Goal: Download file/media

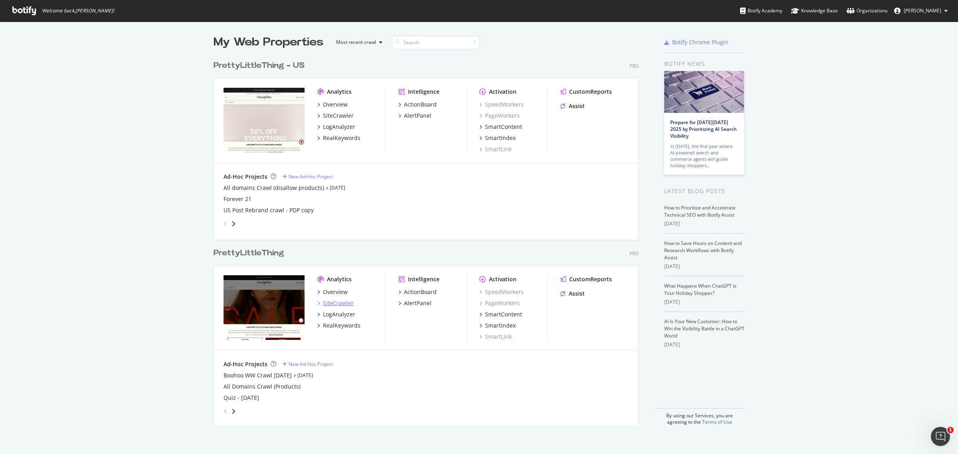
click at [345, 300] on div "SiteCrawler" at bounding box center [338, 303] width 31 height 8
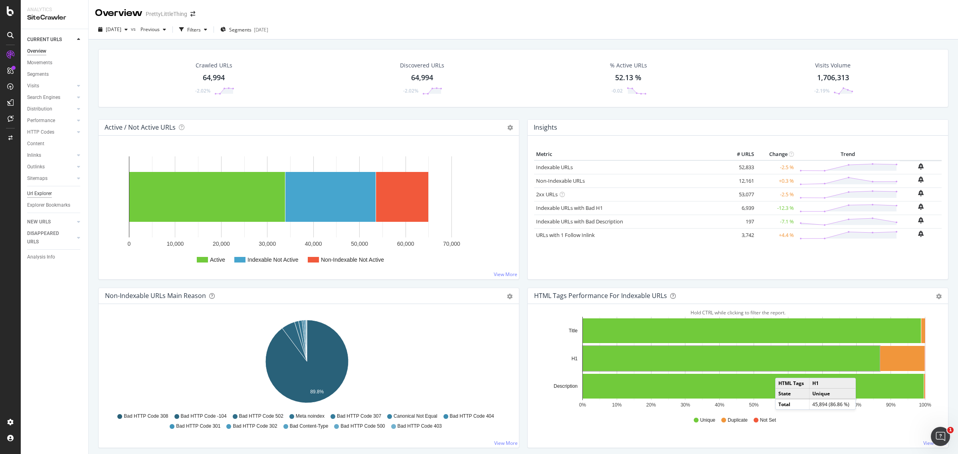
click at [41, 194] on div "Url Explorer" at bounding box center [39, 194] width 25 height 8
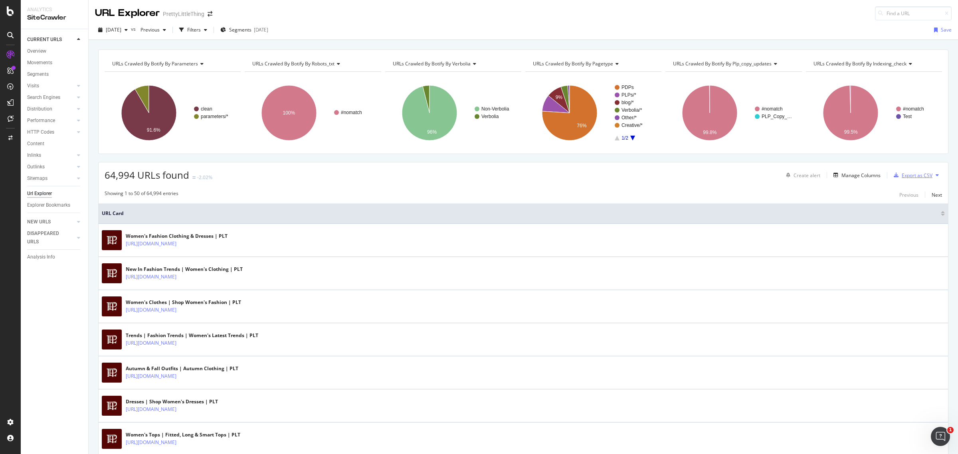
click at [914, 176] on div "Export as CSV" at bounding box center [916, 175] width 31 height 7
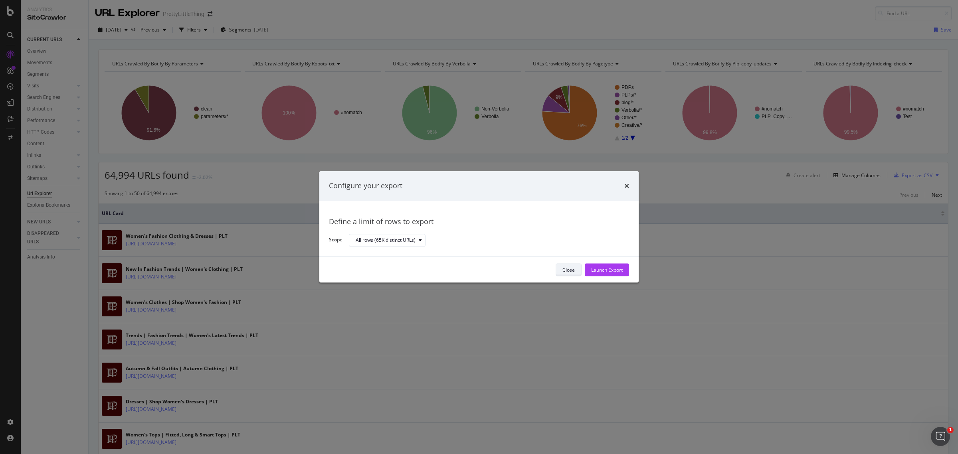
click at [567, 269] on div "Close" at bounding box center [568, 270] width 12 height 7
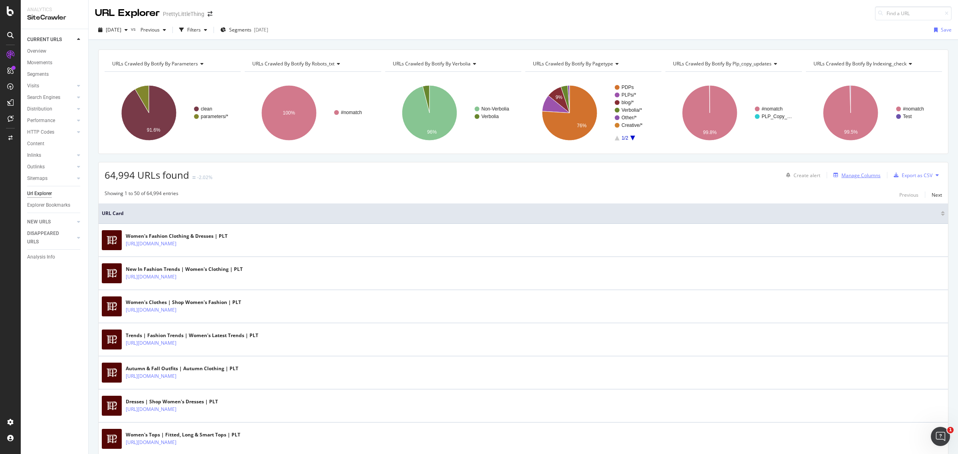
click at [841, 175] on div "Manage Columns" at bounding box center [860, 175] width 39 height 7
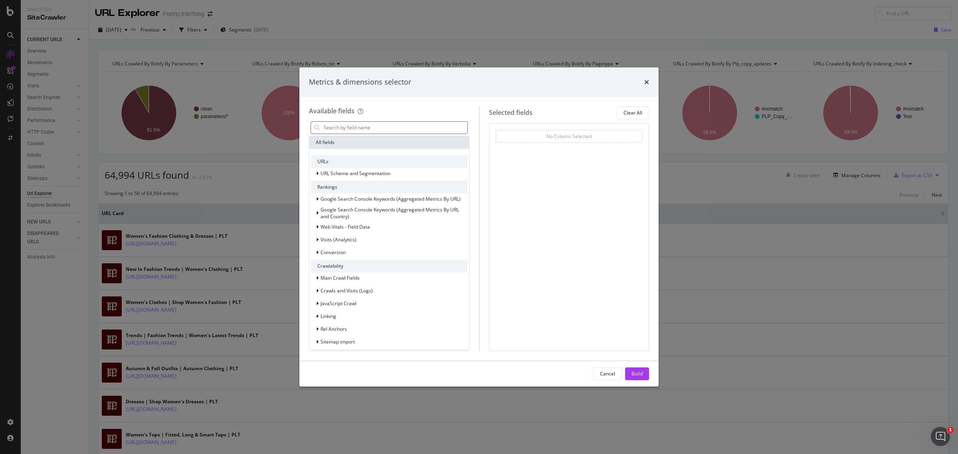
click at [381, 130] on input "modal" at bounding box center [395, 128] width 144 height 12
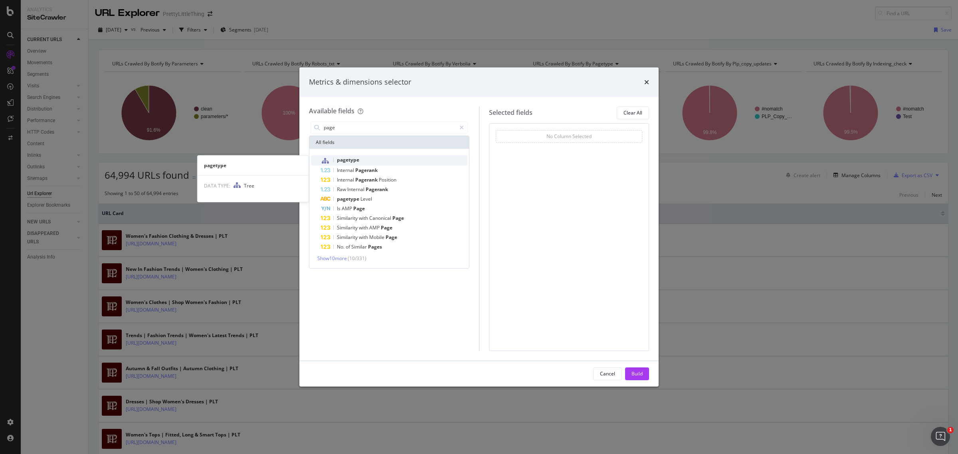
type input "page"
click at [350, 158] on span "pagetype" at bounding box center [348, 159] width 22 height 7
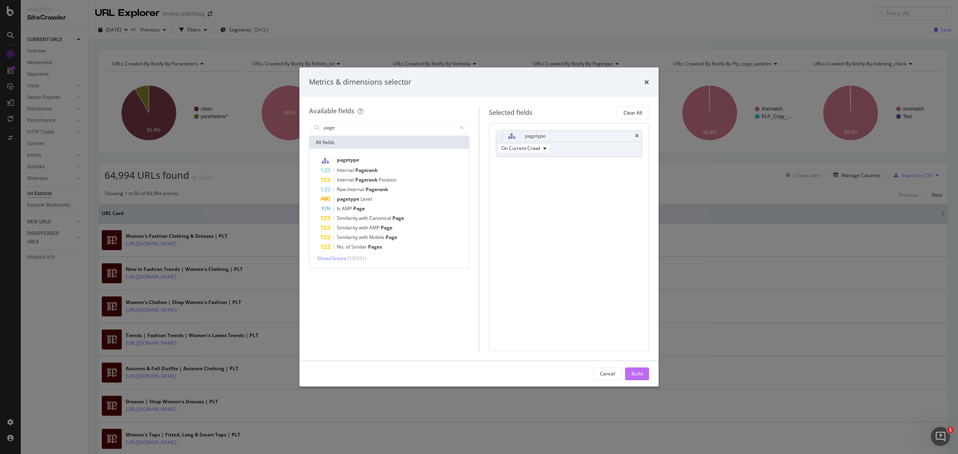
click at [634, 374] on div "Build" at bounding box center [636, 373] width 11 height 7
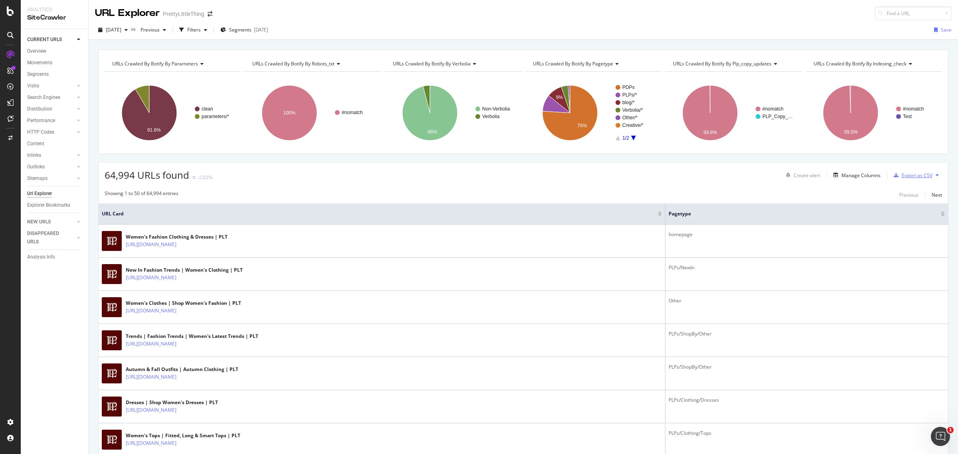
click at [920, 180] on div "Export as CSV" at bounding box center [911, 175] width 42 height 12
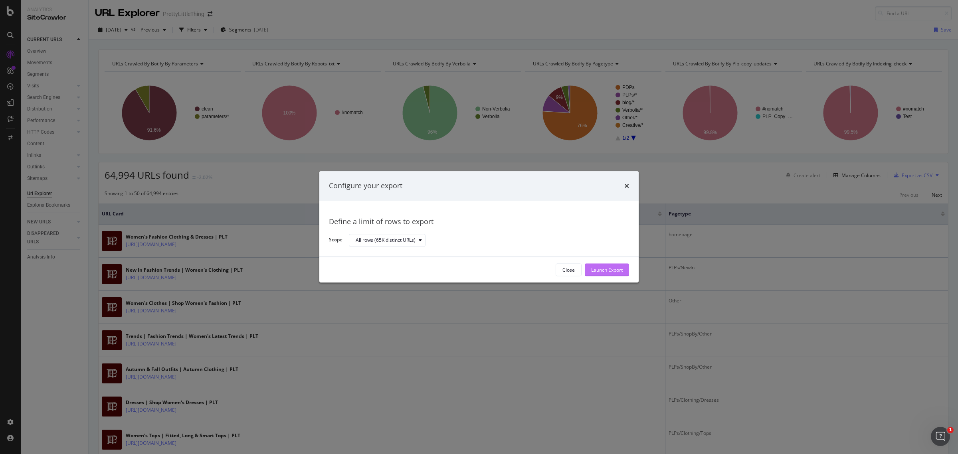
click at [616, 271] on div "Launch Export" at bounding box center [607, 270] width 32 height 7
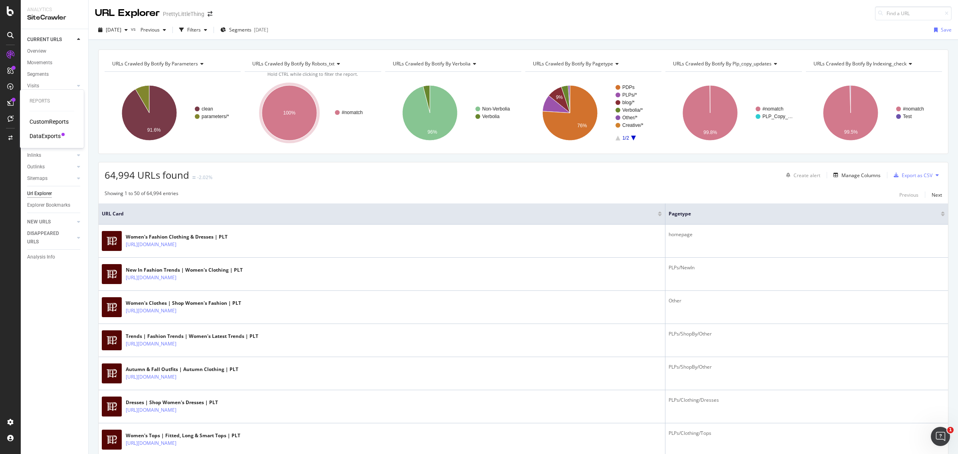
click at [35, 136] on div "DataExports" at bounding box center [45, 136] width 31 height 8
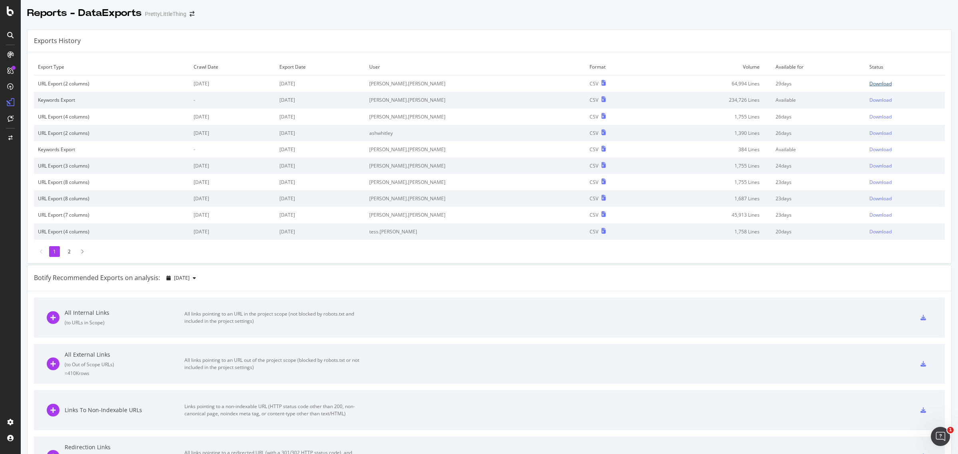
click at [869, 80] on div "Download" at bounding box center [880, 83] width 22 height 7
